Goal: Information Seeking & Learning: Check status

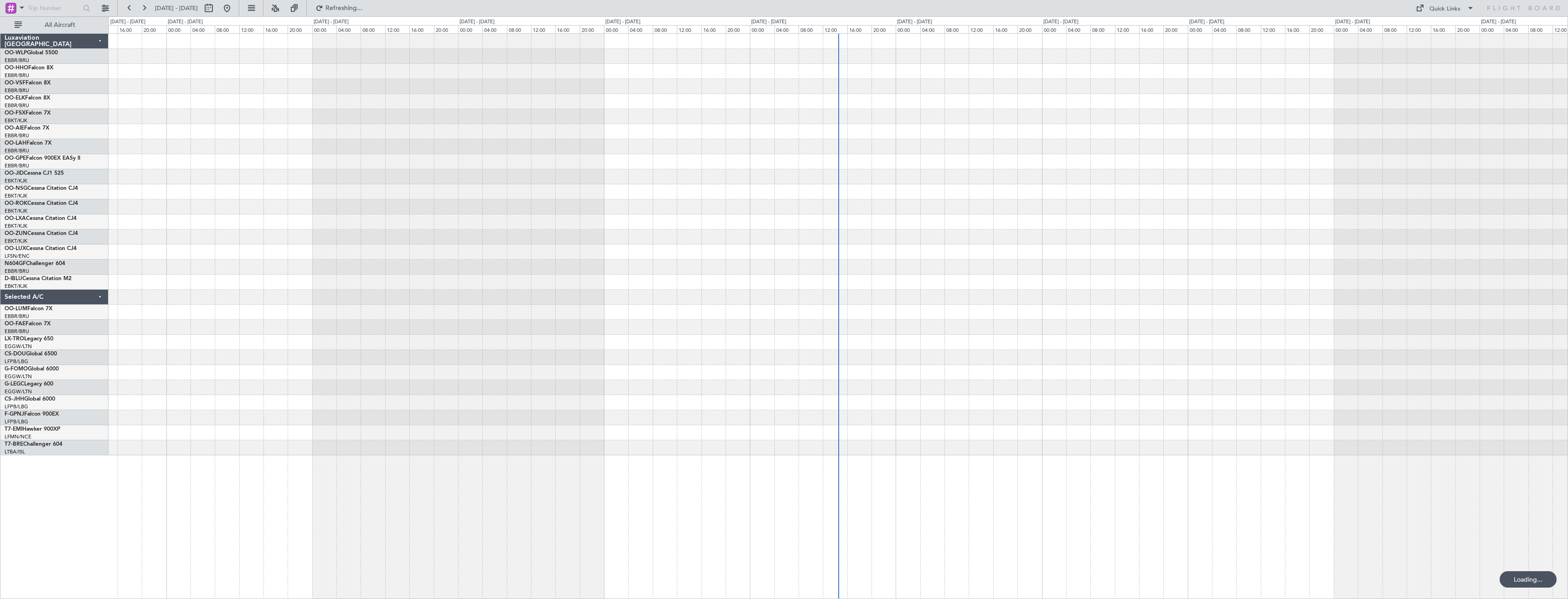
click at [706, 224] on div at bounding box center [838, 244] width 1459 height 422
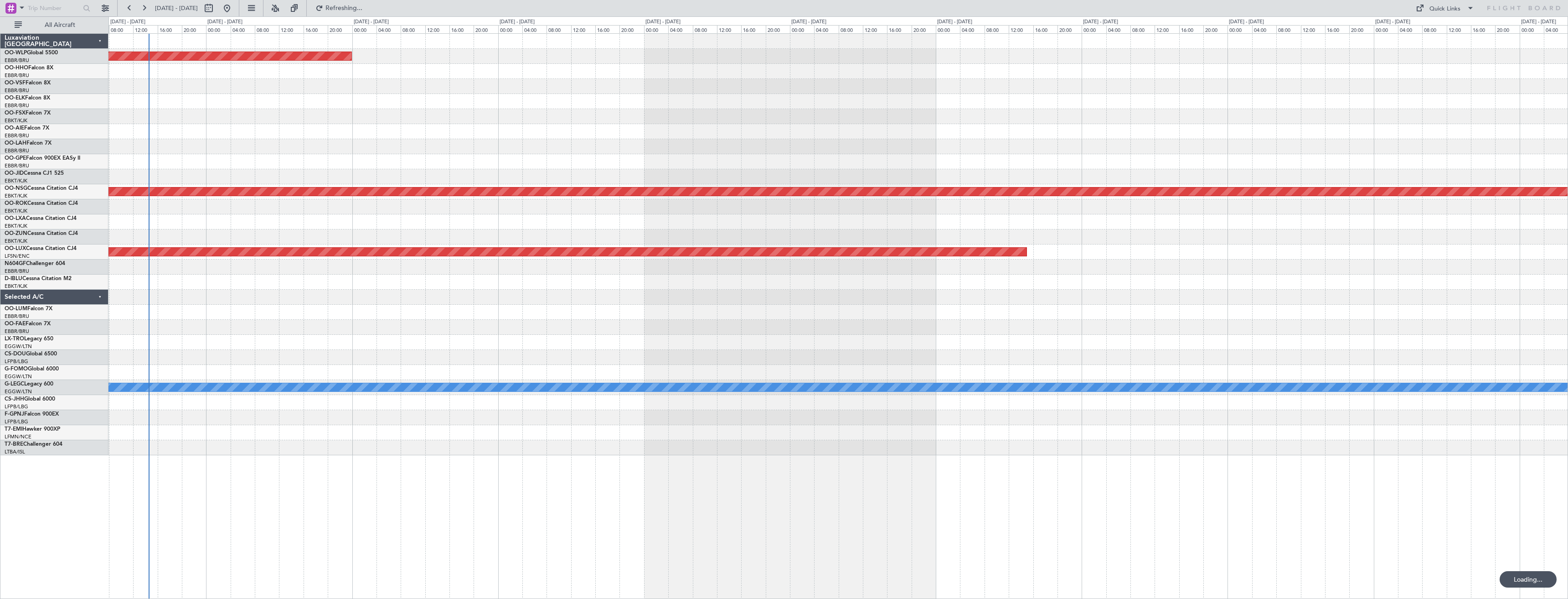
click at [1040, 202] on div "Planned Maint Berlin (Brandenburg) No Crew Brussels (Brussels National) Planned…" at bounding box center [838, 244] width 1459 height 422
click at [1039, 202] on div at bounding box center [838, 207] width 1459 height 15
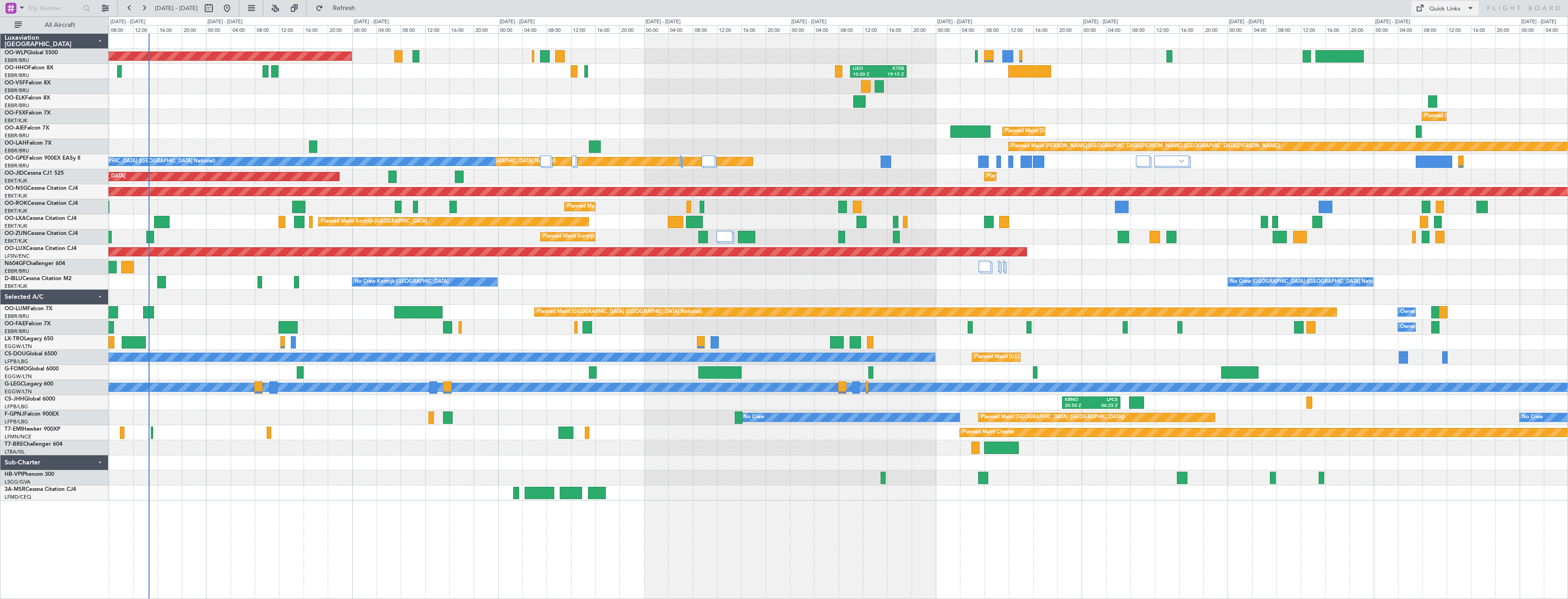
click at [1450, 7] on div "Quick Links" at bounding box center [1445, 9] width 31 height 9
click at [1435, 27] on button "Trip Builder" at bounding box center [1445, 30] width 68 height 22
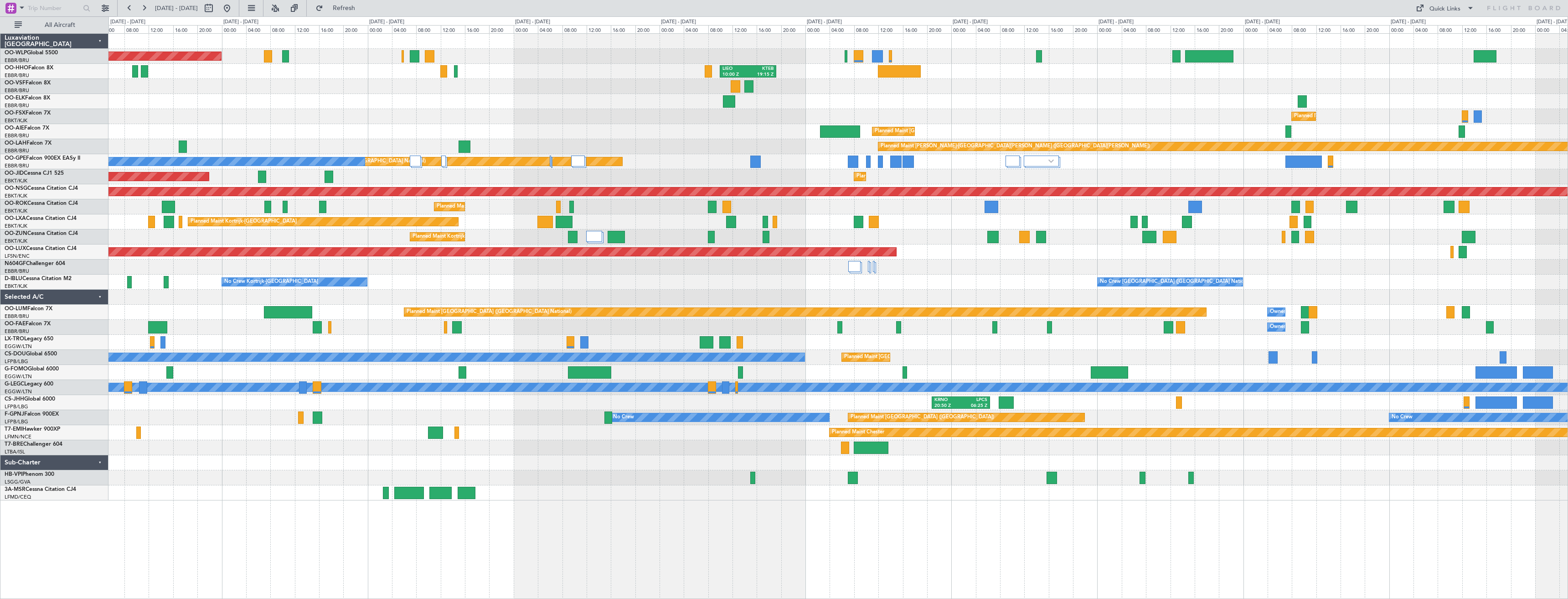
click at [969, 367] on div "Planned Maint Berlin (Brandenburg) KTMT 21:00 Z ELLX 07:00 Z LIEO 10:00 Z KTEB …" at bounding box center [838, 267] width 1459 height 466
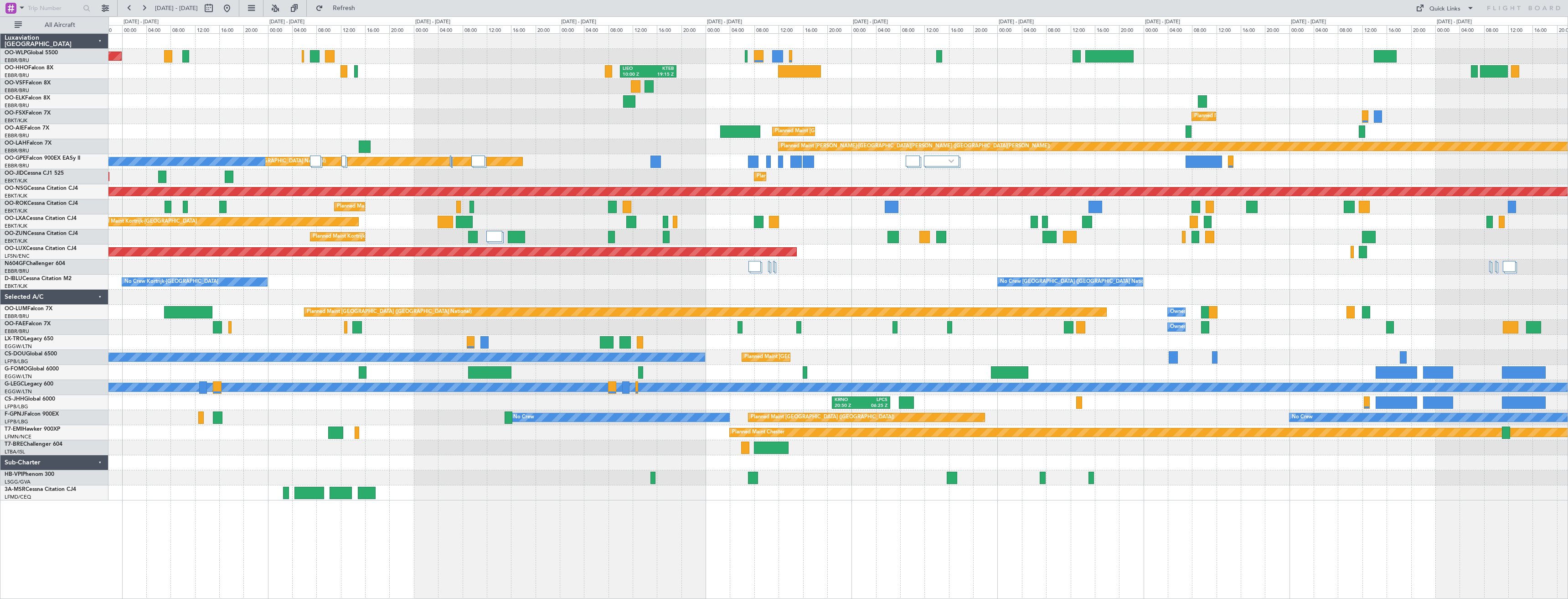
click at [1153, 456] on div "Planned Maint Berlin (Brandenburg) KTMT 21:00 Z ELLX 07:00 Z LIEO 10:00 Z KTEB …" at bounding box center [838, 267] width 1459 height 466
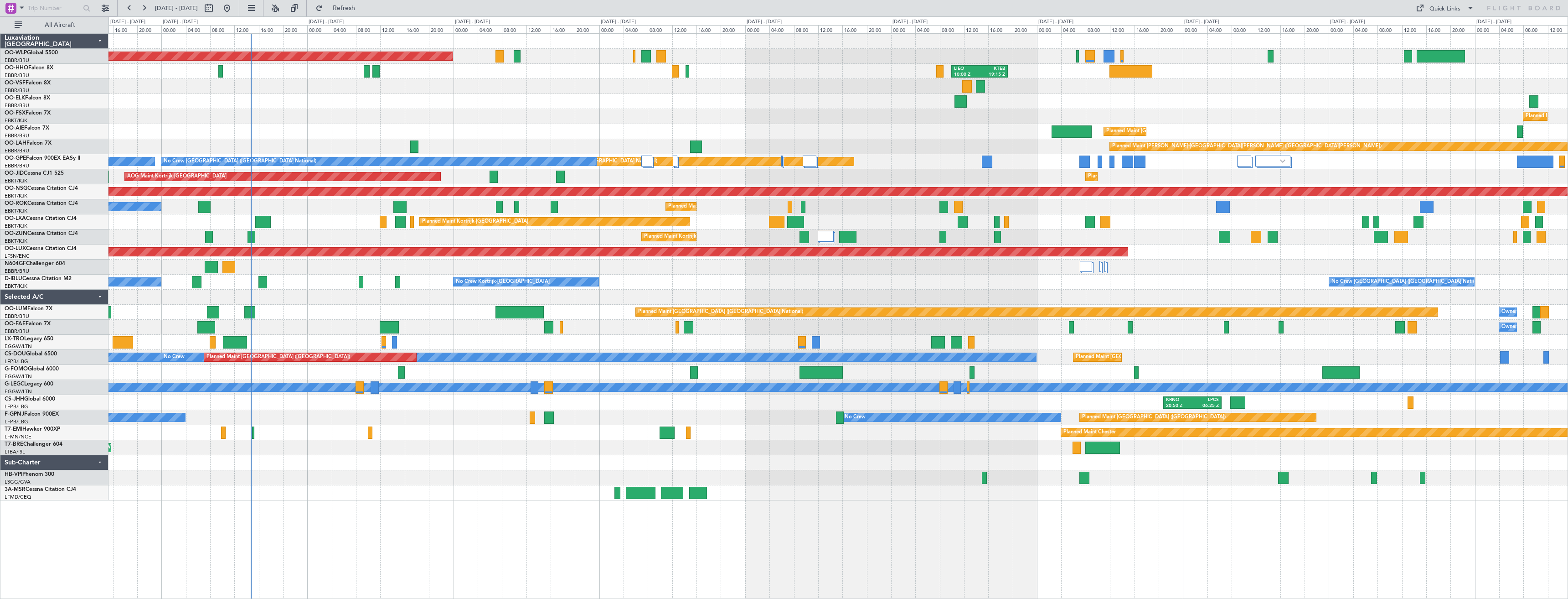
click at [667, 302] on div "Planned Maint Berlin (Brandenburg) LIEO 10:00 Z KTEB 19:15 Z Planned Maint Kort…" at bounding box center [838, 267] width 1459 height 466
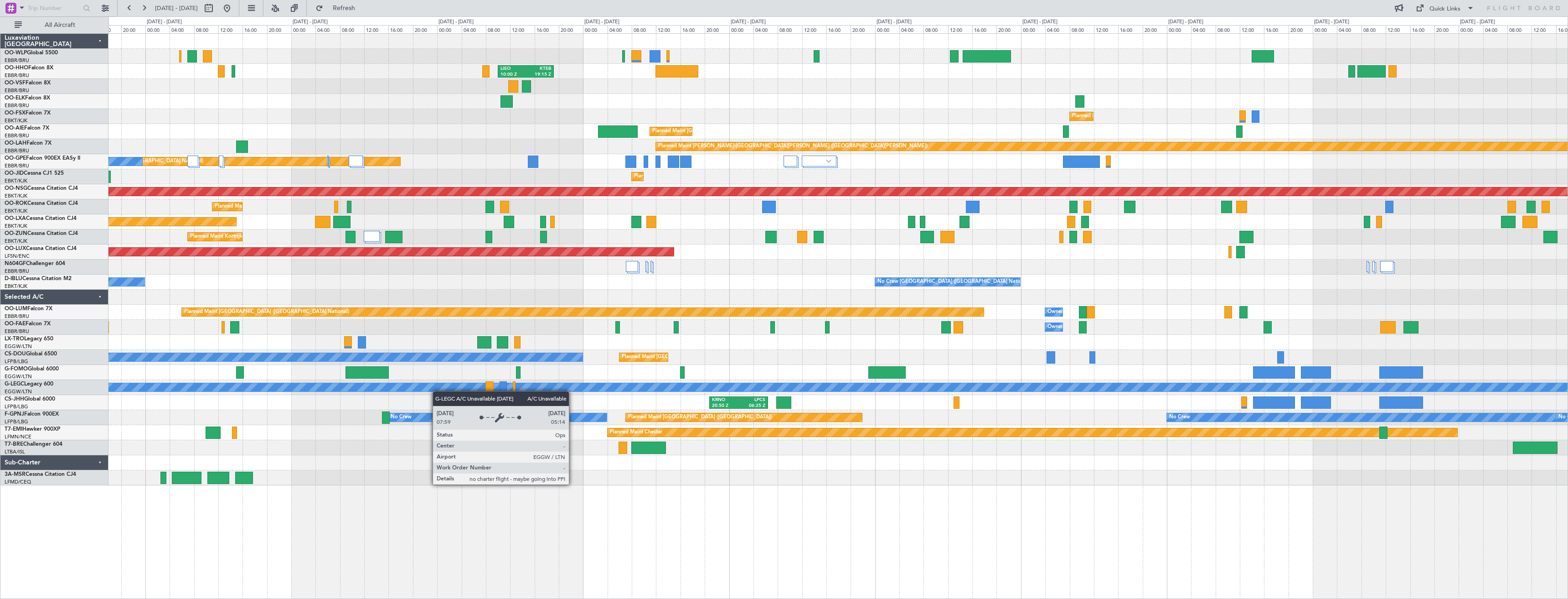
click at [310, 388] on div "Planned Maint Berlin (Brandenburg) LIEO 10:00 Z KTEB 19:15 Z Planned Maint Kort…" at bounding box center [838, 260] width 1459 height 452
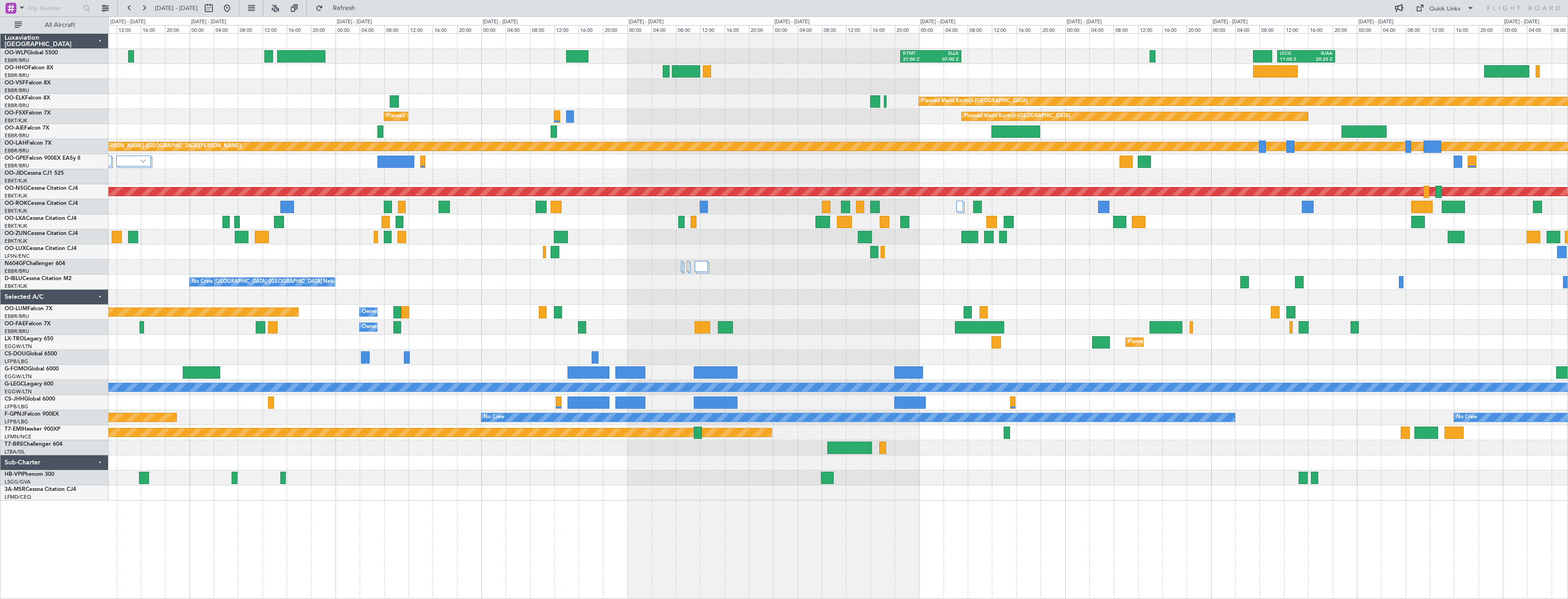
click at [551, 299] on div at bounding box center [838, 297] width 1459 height 15
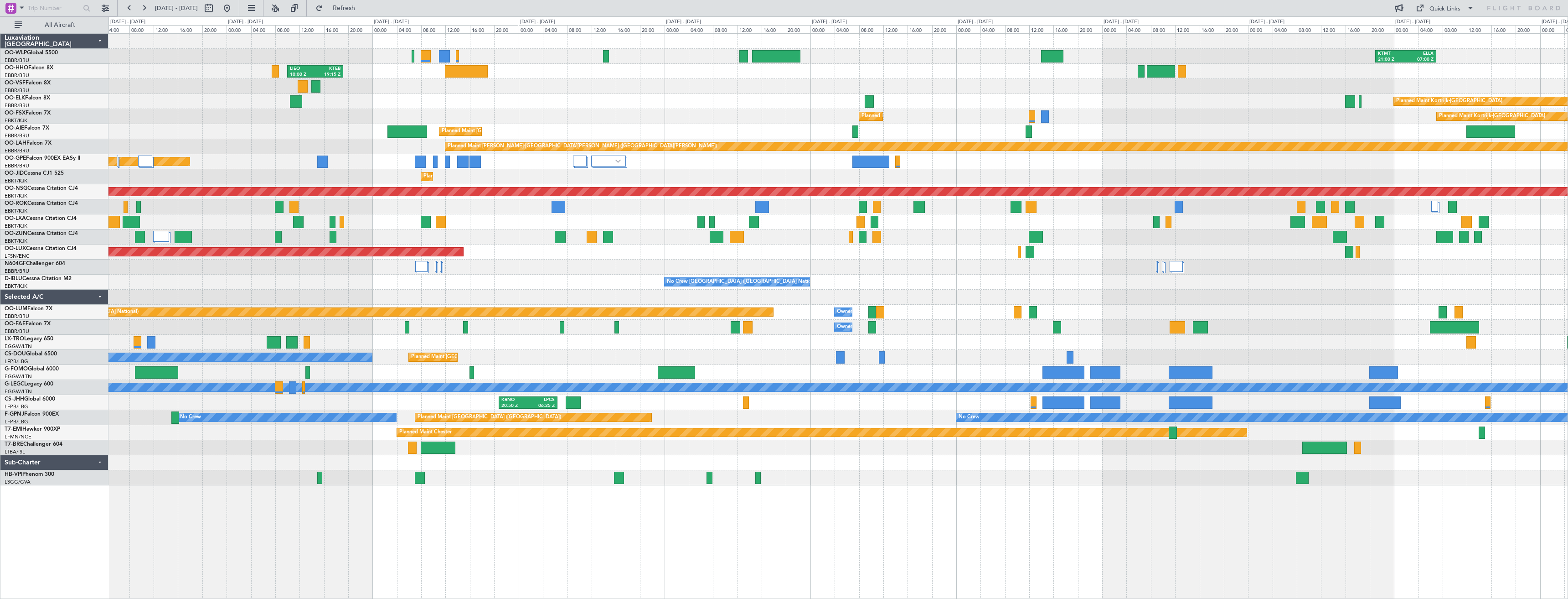
click at [1186, 274] on div "KTMT 21:00 Z ELLX 07:00 Z LTCG 11:00 Z RJAA 20:25 Z Planned Maint Berlin (Brand…" at bounding box center [838, 260] width 1459 height 452
click at [366, 12] on button "Refresh" at bounding box center [339, 8] width 54 height 15
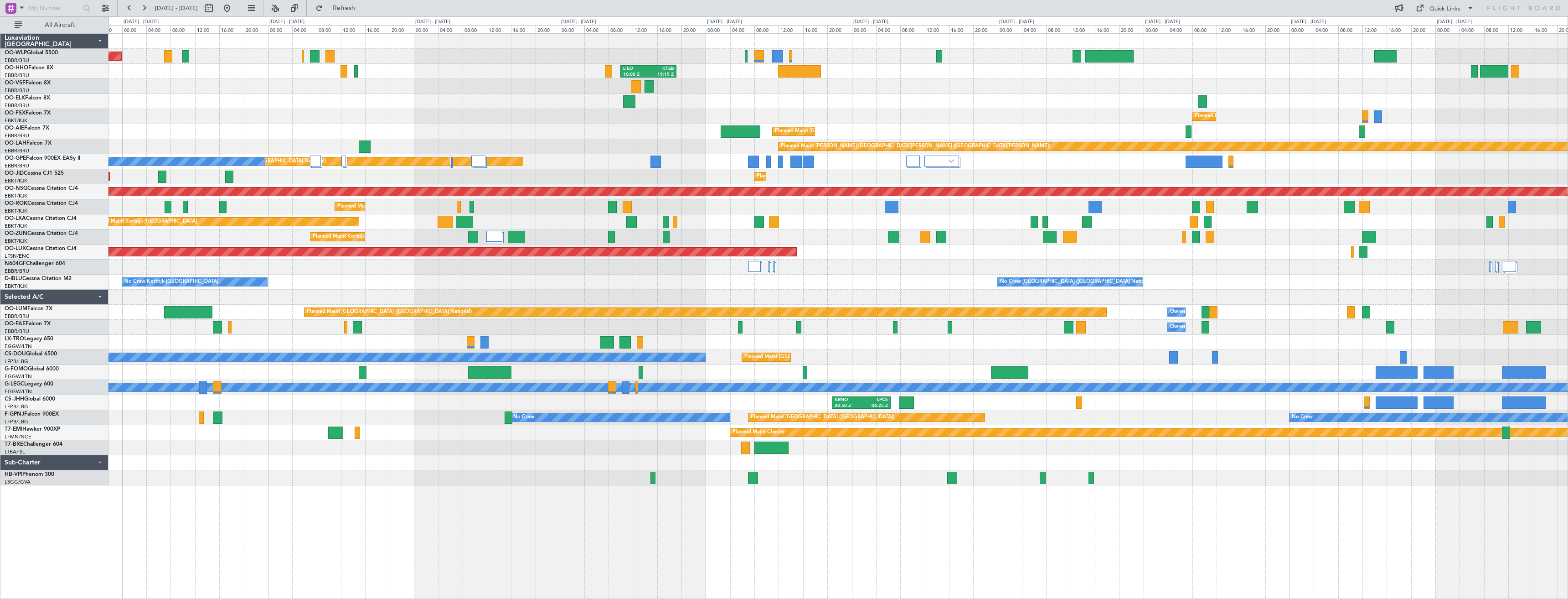
click at [818, 222] on div "Planned Maint Berlin (Brandenburg) KTMT 21:00 Z ELLX 07:00 Z LIEO 10:00 Z KTEB …" at bounding box center [838, 260] width 1459 height 452
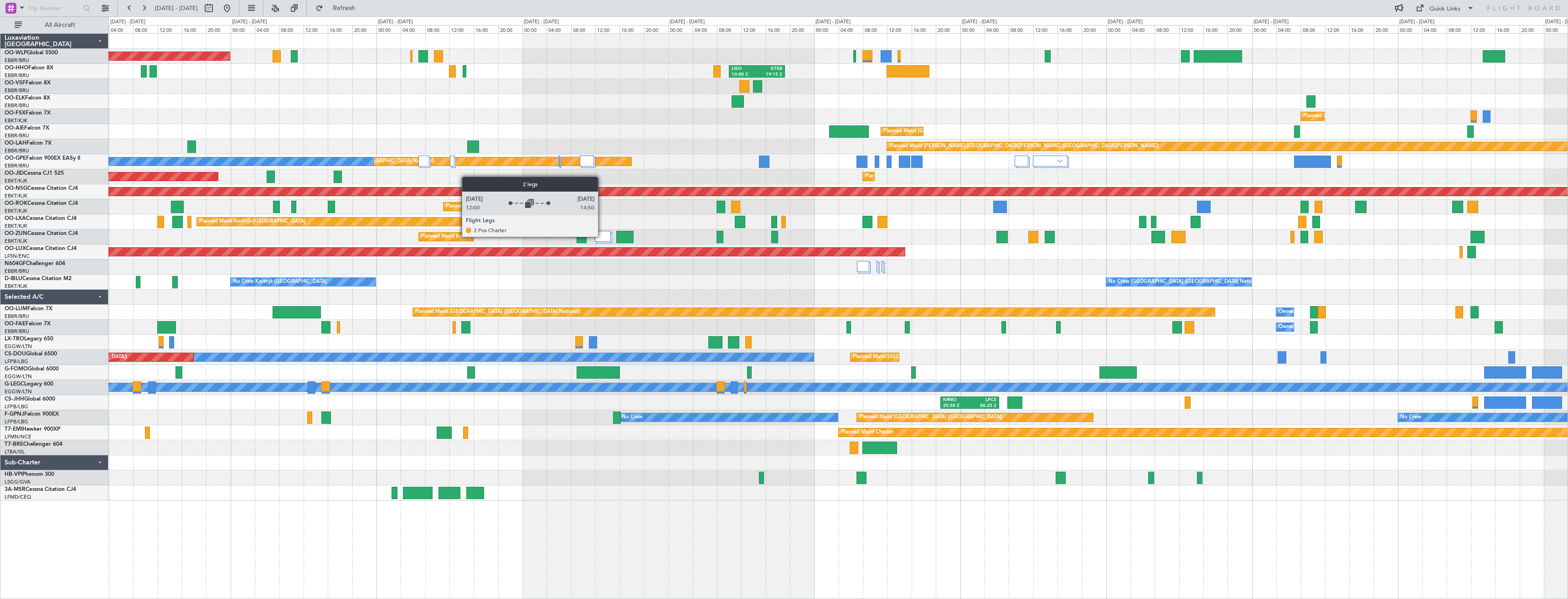
click at [602, 236] on div at bounding box center [603, 236] width 16 height 11
click at [604, 236] on div at bounding box center [603, 236] width 16 height 11
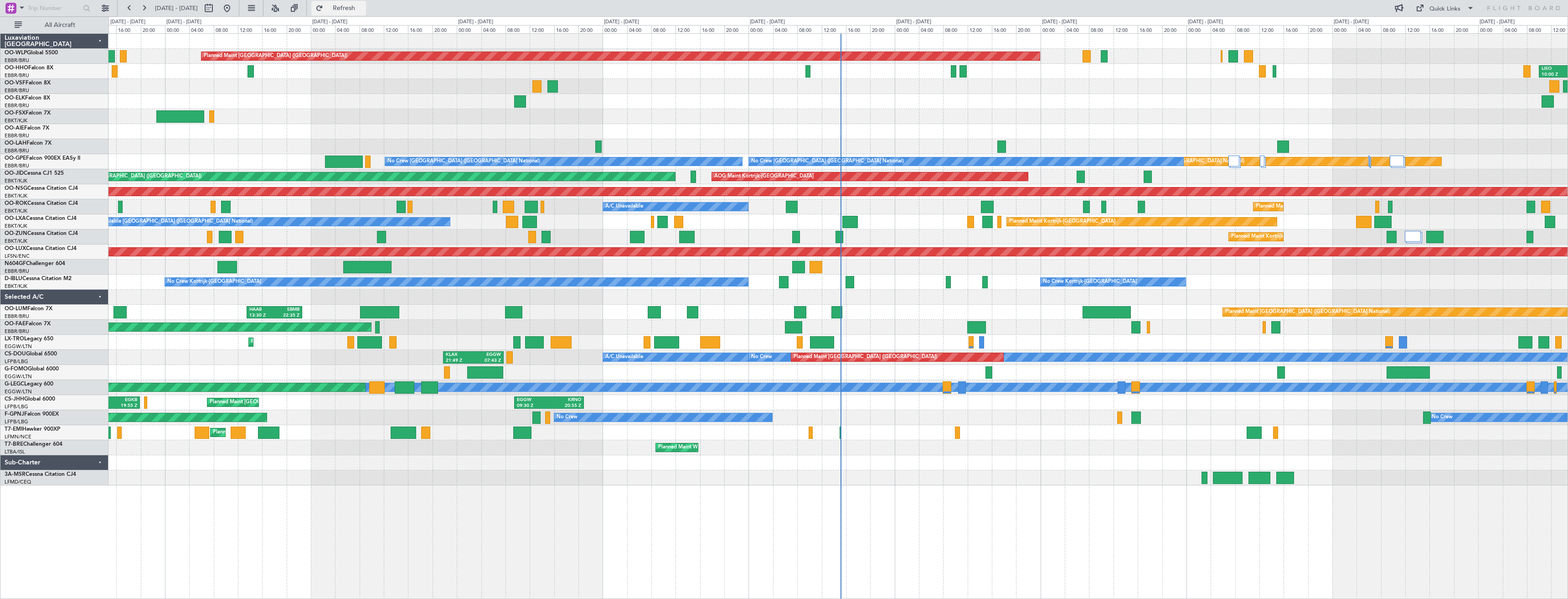
click at [351, 7] on button "Refresh" at bounding box center [339, 8] width 54 height 15
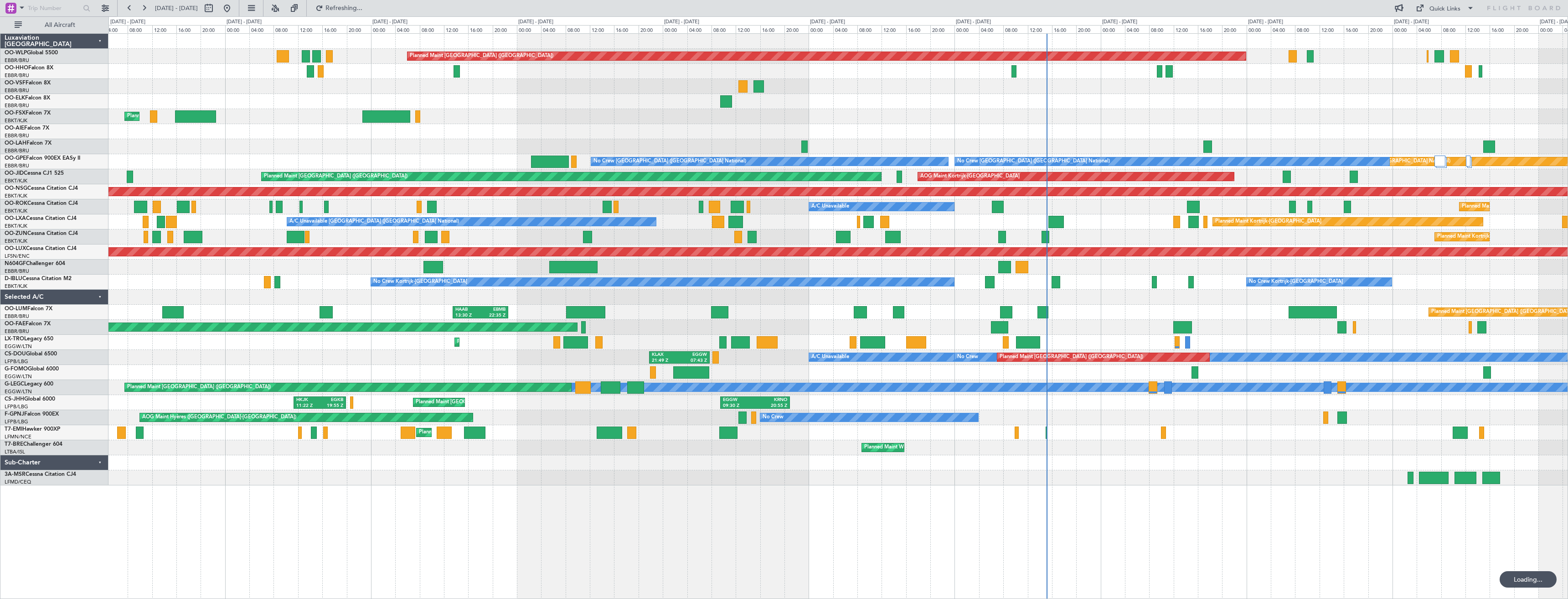
click at [1016, 145] on div "Planned Maint Berlin (Brandenburg) LIEO 10:00 Z KTEB 19:15 Z Planned Maint Kort…" at bounding box center [838, 260] width 1459 height 452
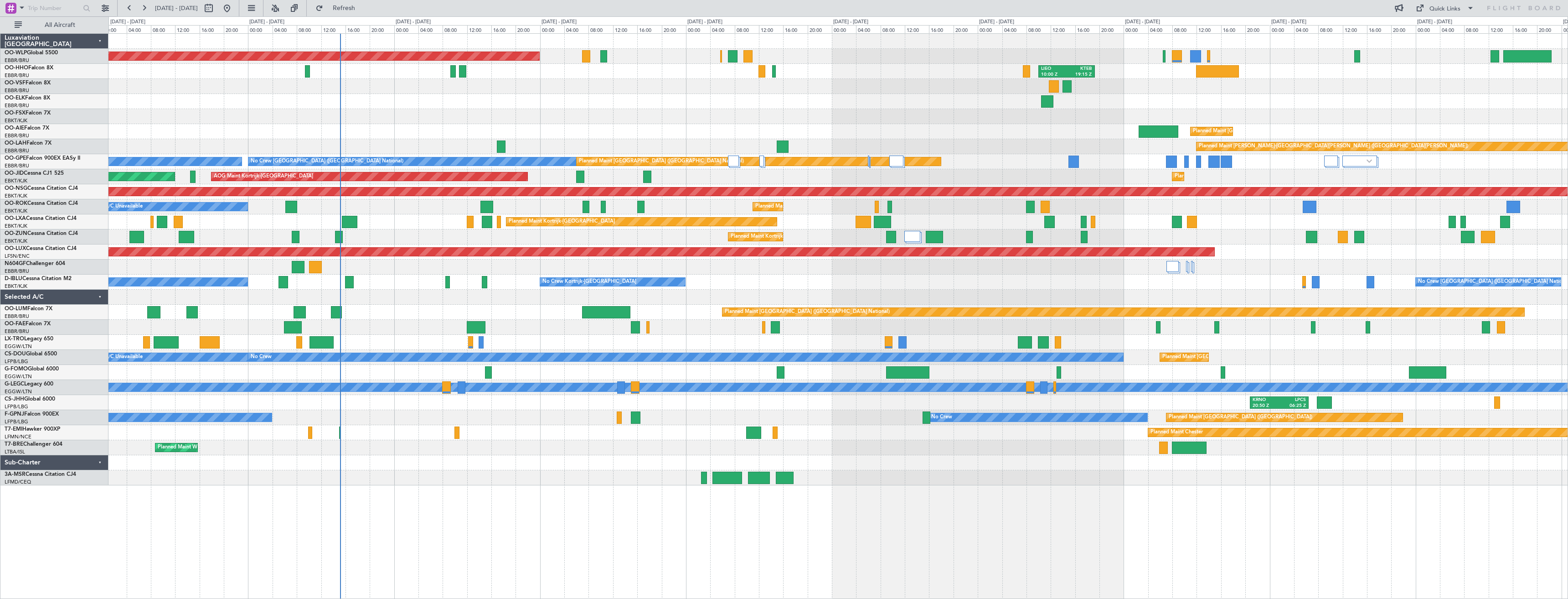
click at [536, 120] on div "Planned Maint Berlin (Brandenburg) LIEO 10:00 Z KTEB 19:15 Z Planned Maint Kort…" at bounding box center [838, 260] width 1459 height 452
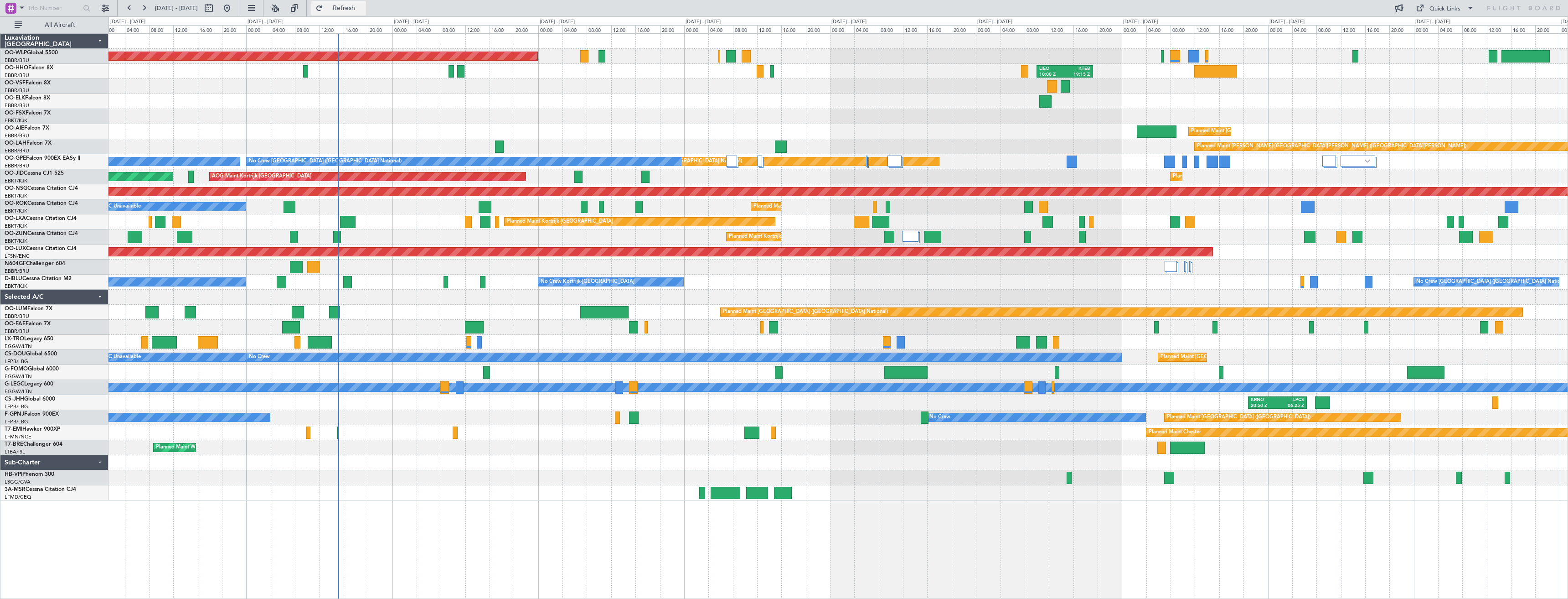
click at [363, 10] on span "Refresh" at bounding box center [345, 9] width 39 height 7
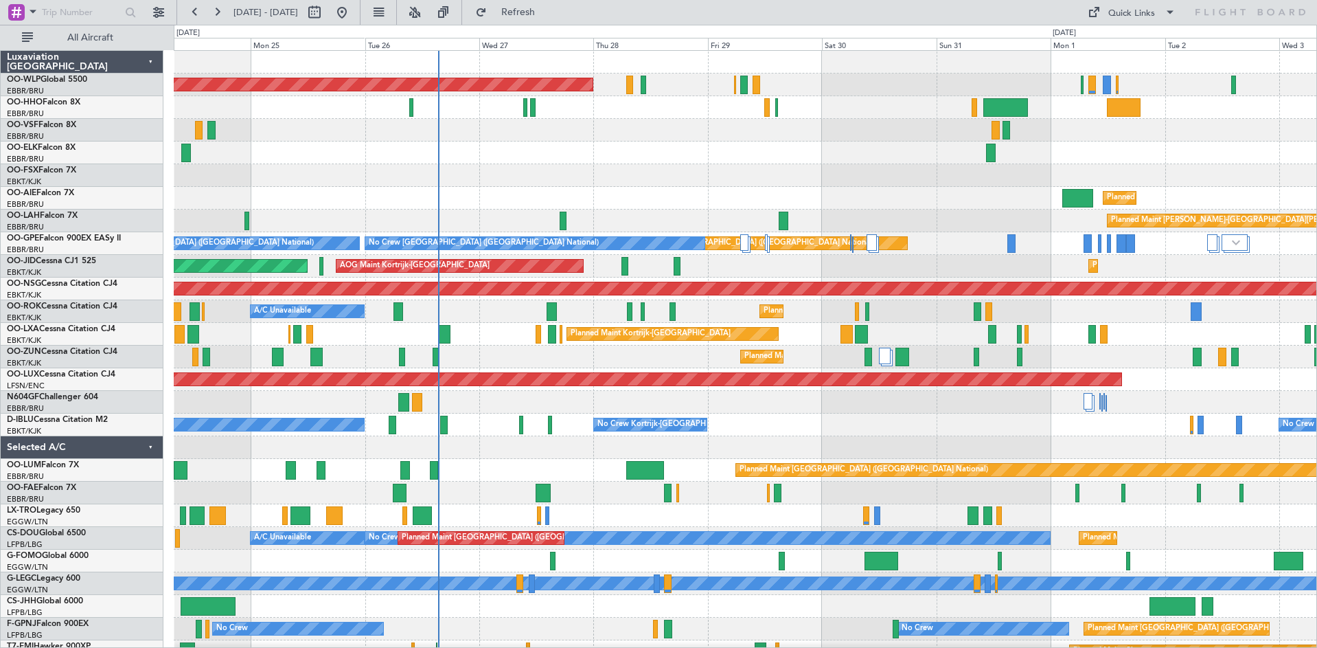
click at [799, 271] on div "Planned Maint [GEOGRAPHIC_DATA] ([GEOGRAPHIC_DATA]) AOG Maint [GEOGRAPHIC_DATA]…" at bounding box center [745, 266] width 1143 height 23
click at [540, 14] on span "Refresh" at bounding box center [519, 13] width 58 height 10
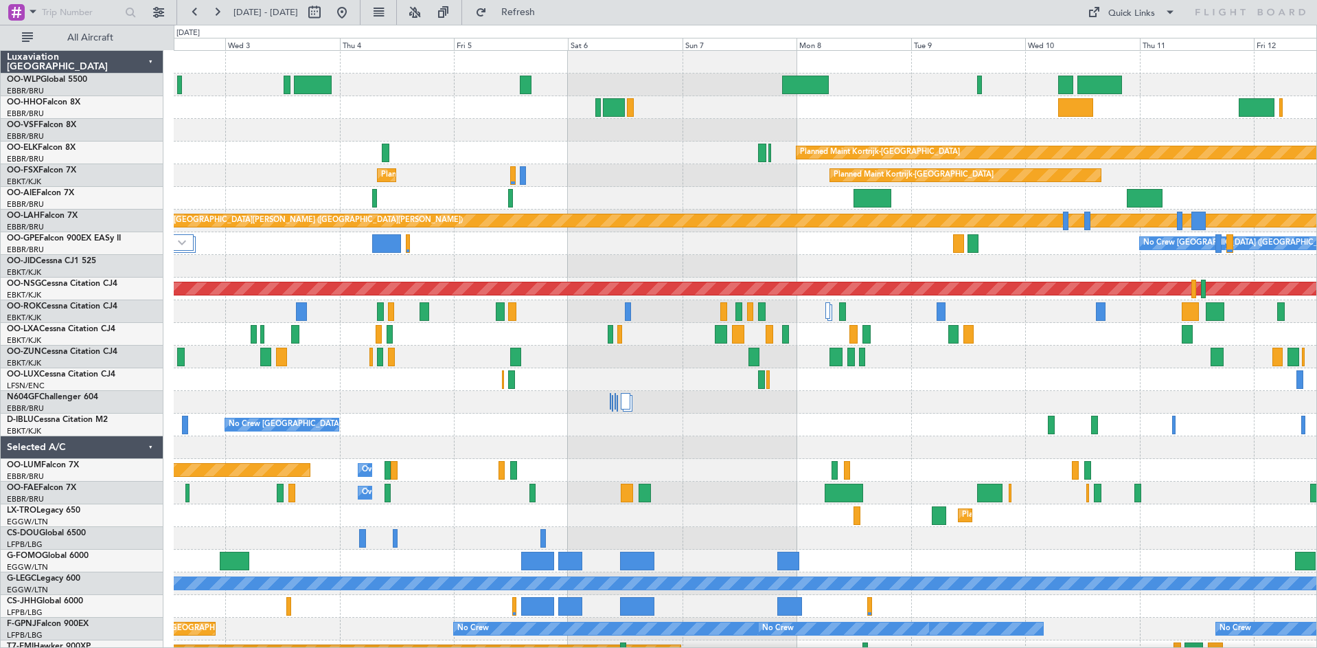
click at [5, 273] on div "Planned Maint Kortrijk-[GEOGRAPHIC_DATA] Planned Maint [GEOGRAPHIC_DATA]-[GEOGR…" at bounding box center [658, 336] width 1317 height 623
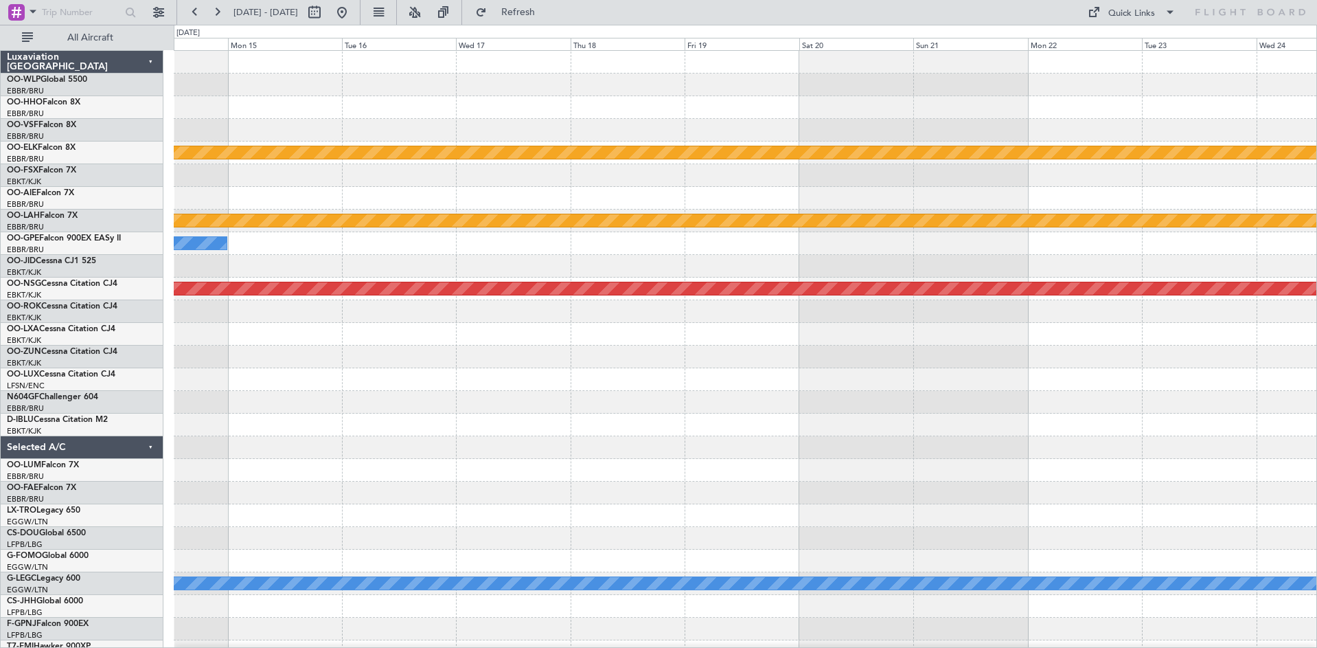
click at [0, 323] on html "[DATE] - [DATE] Refresh Quick Links All Aircraft Planned Maint [GEOGRAPHIC_DATA…" at bounding box center [658, 324] width 1317 height 648
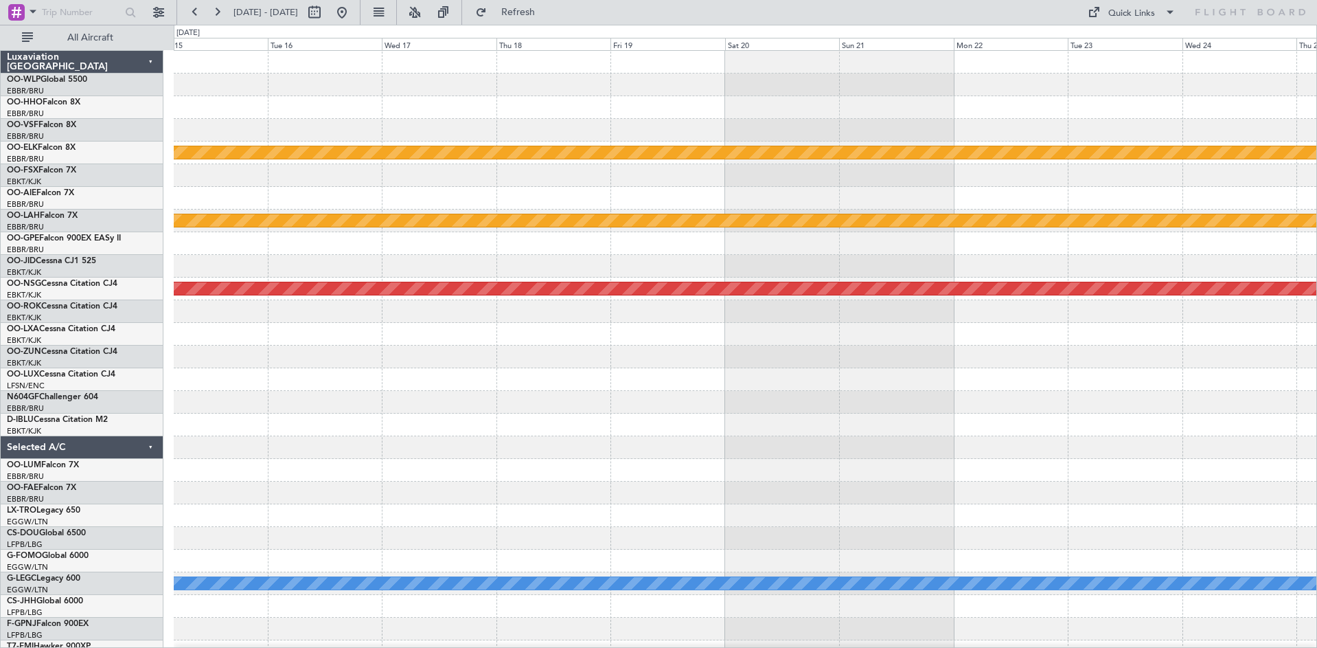
click at [0, 312] on html "[DATE] - [DATE] Refresh Quick Links All Aircraft Planned Maint [GEOGRAPHIC_DATA…" at bounding box center [658, 324] width 1317 height 648
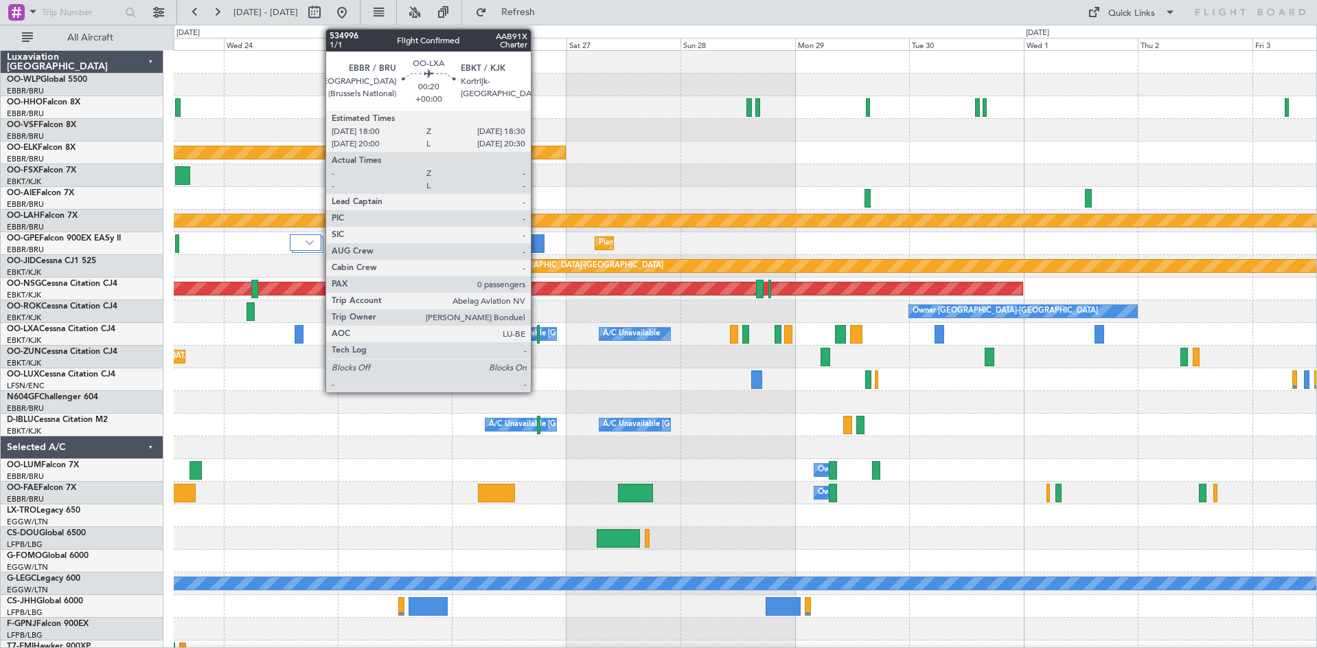
click at [537, 337] on div at bounding box center [538, 334] width 3 height 19
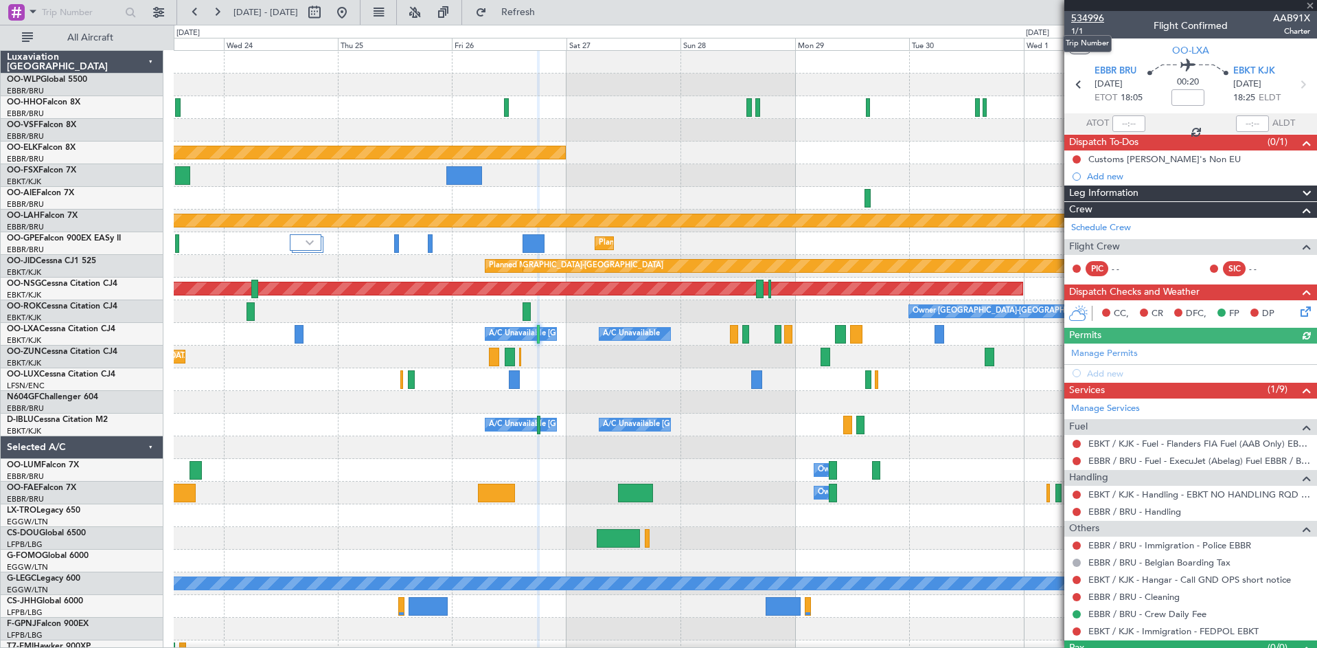
click at [1099, 21] on span "534996" at bounding box center [1087, 18] width 33 height 14
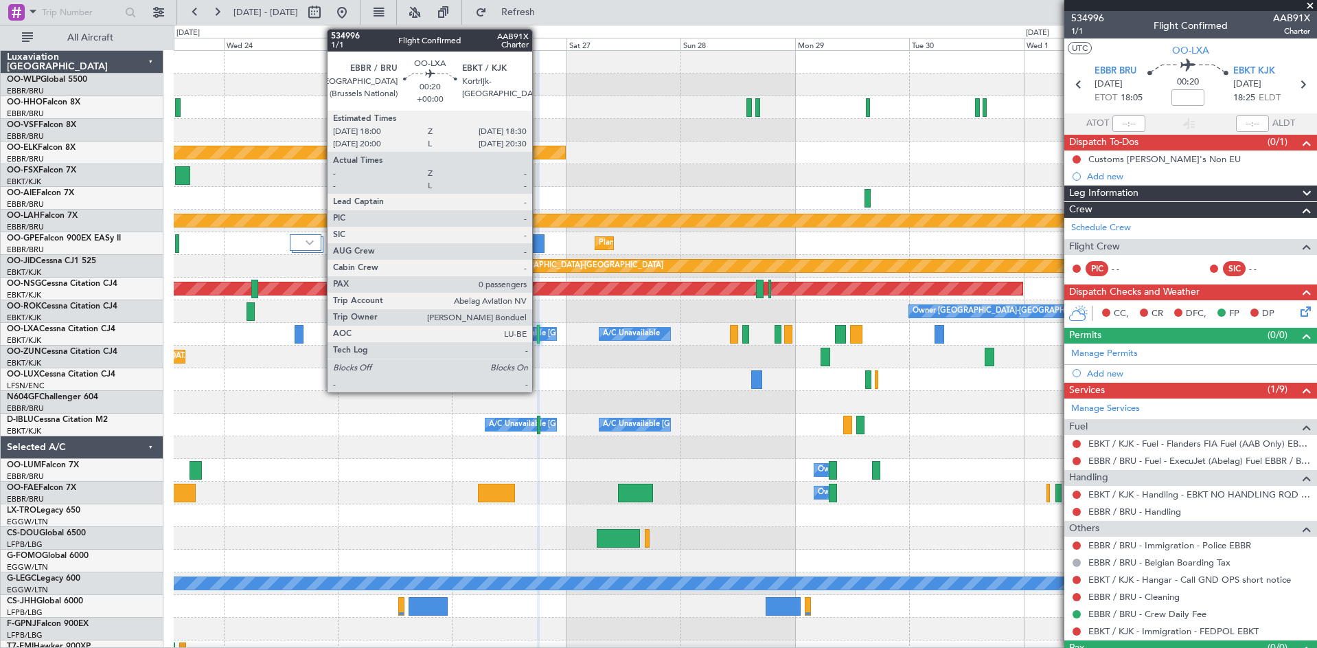
click at [538, 332] on div at bounding box center [538, 334] width 3 height 19
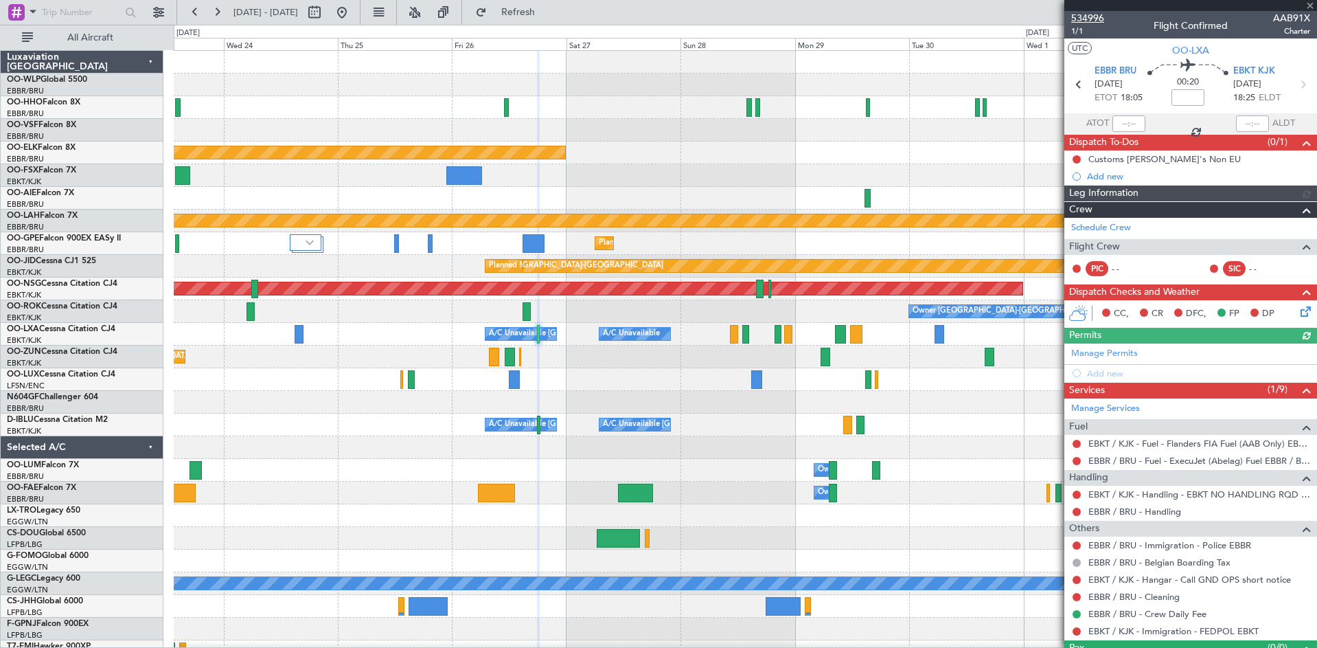
click at [1084, 20] on span "534996" at bounding box center [1087, 18] width 33 height 14
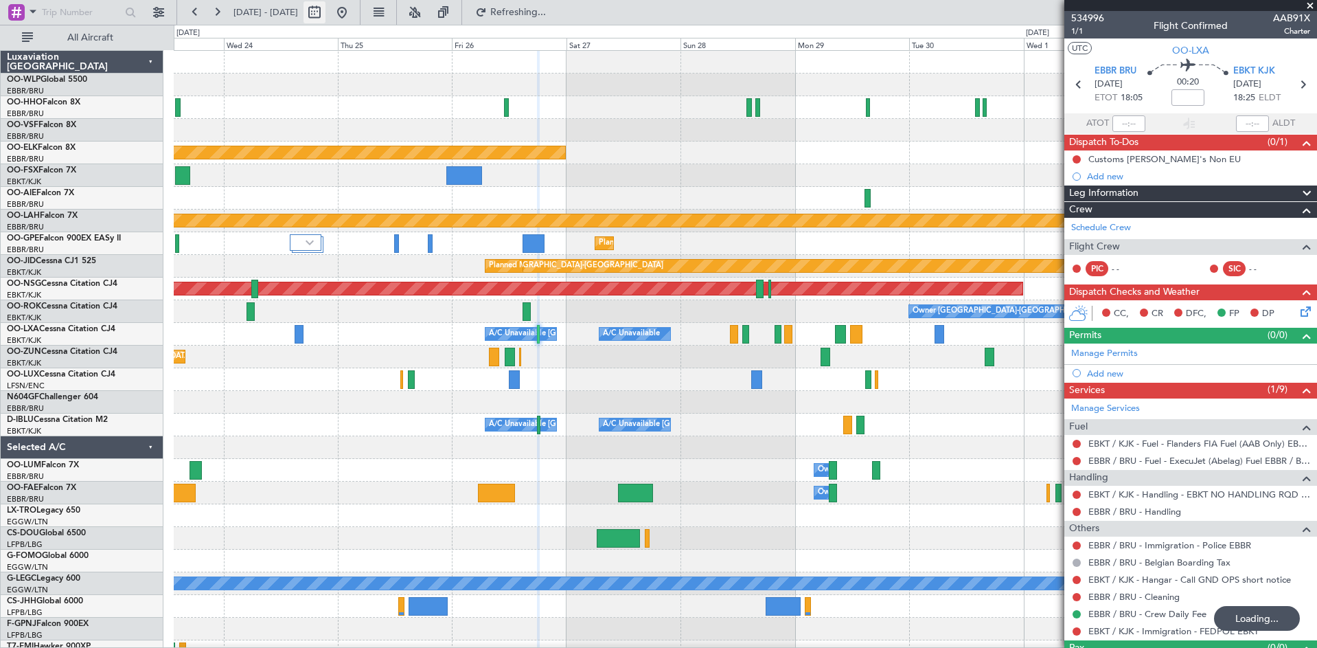
click at [325, 7] on button at bounding box center [315, 12] width 22 height 22
select select "9"
select select "2025"
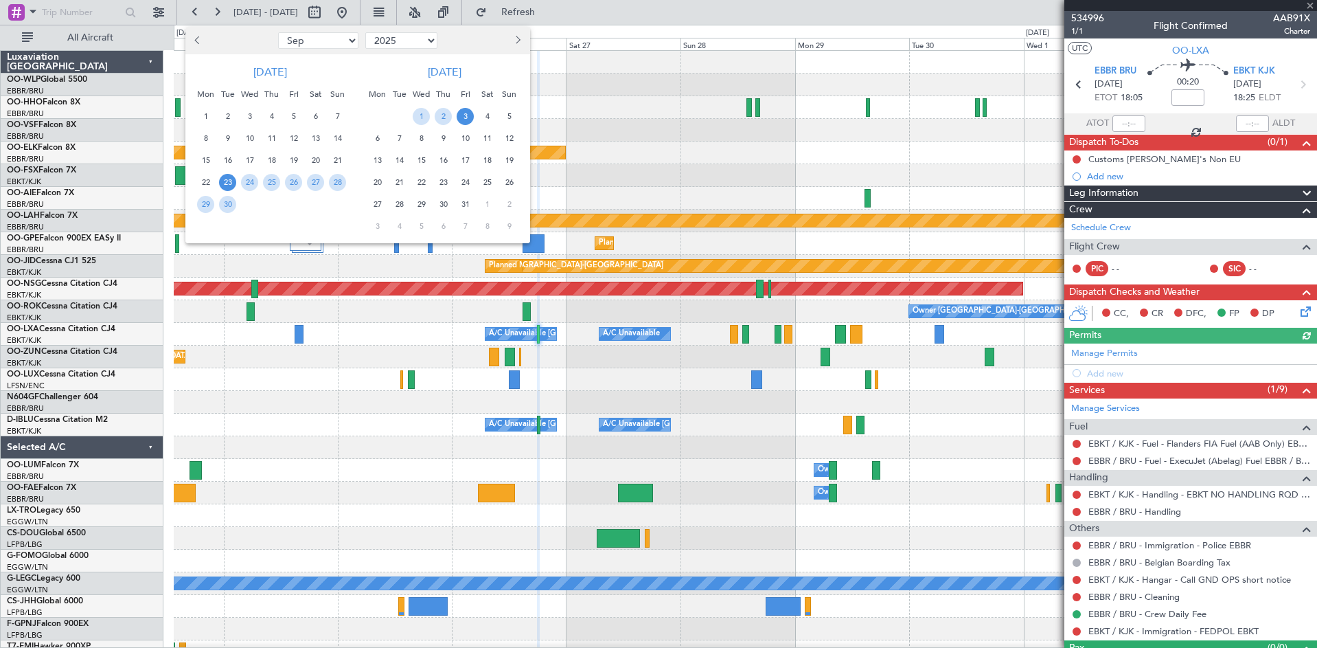
click at [201, 38] on button "Previous month" at bounding box center [198, 41] width 15 height 22
select select "8"
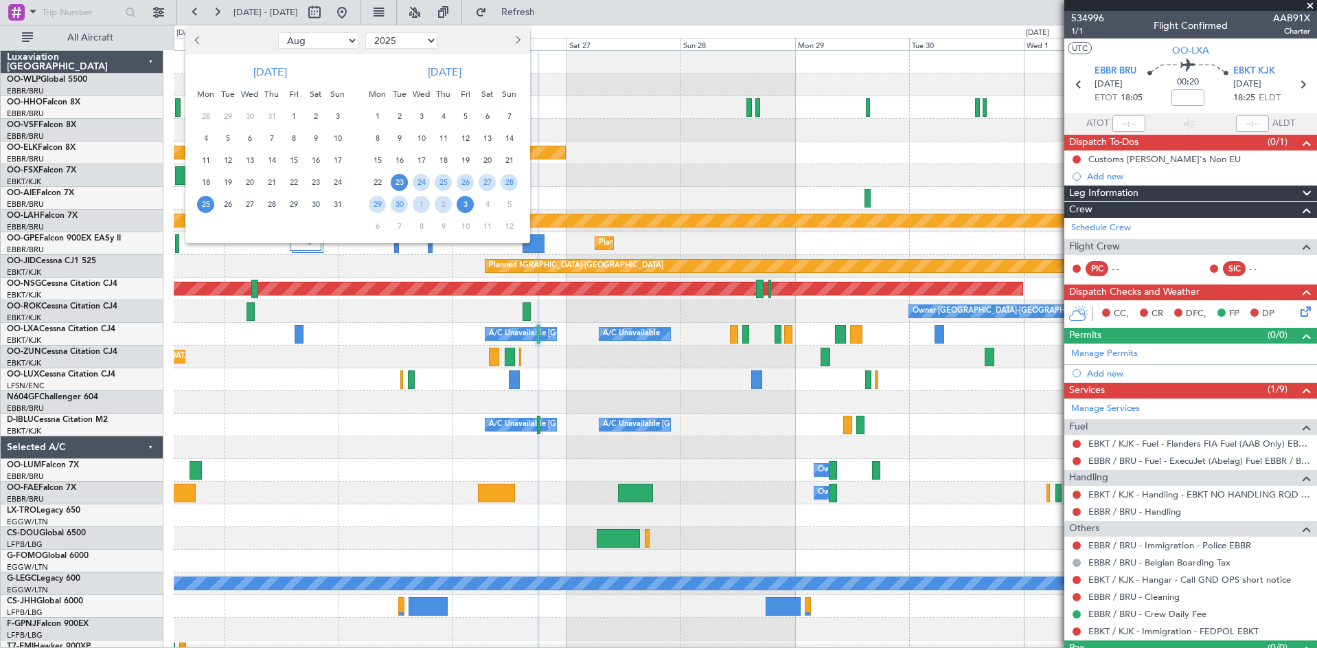
click at [209, 209] on span "25" at bounding box center [205, 204] width 17 height 17
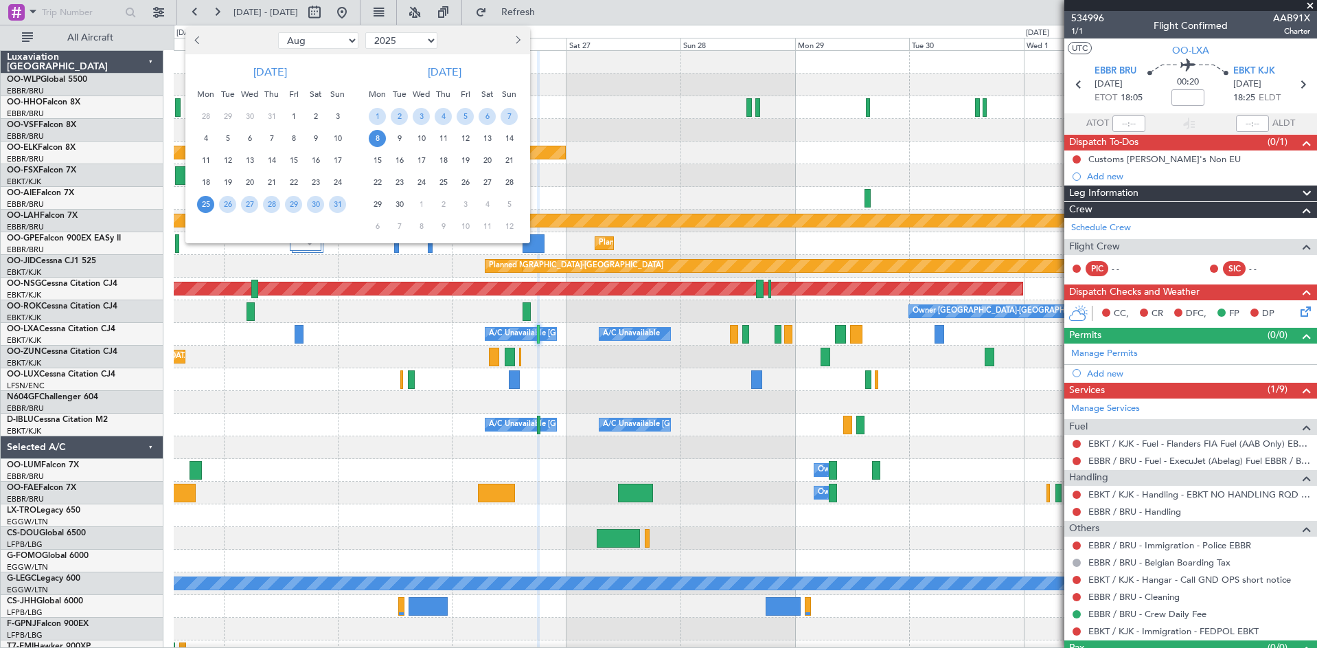
click at [376, 137] on span "8" at bounding box center [377, 138] width 17 height 17
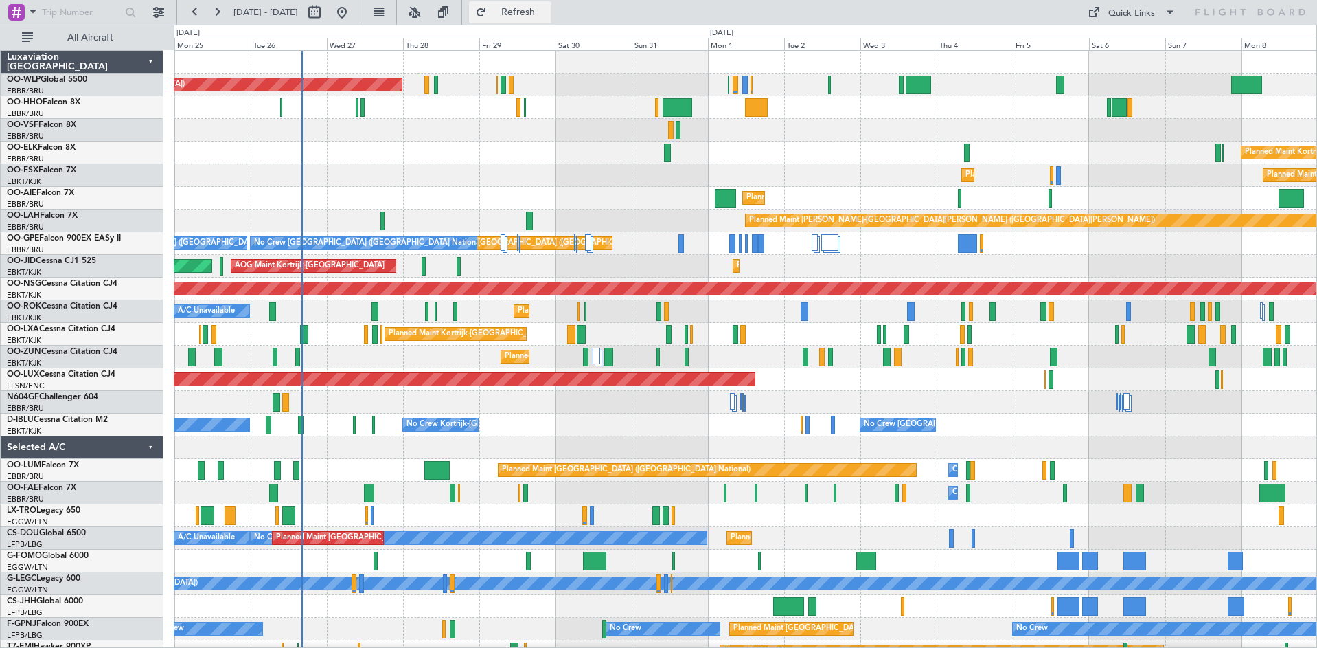
click at [547, 14] on span "Refresh" at bounding box center [519, 13] width 58 height 10
